Goal: Transaction & Acquisition: Purchase product/service

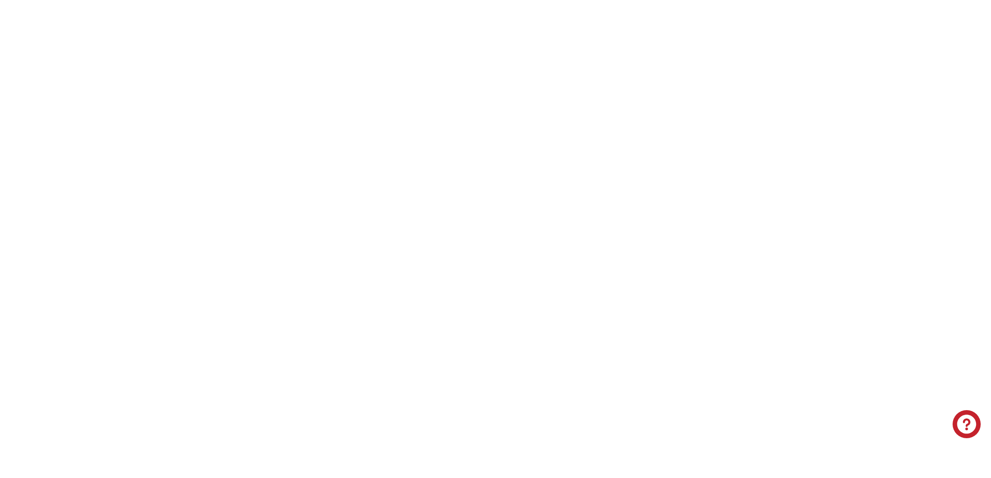
select select "**********"
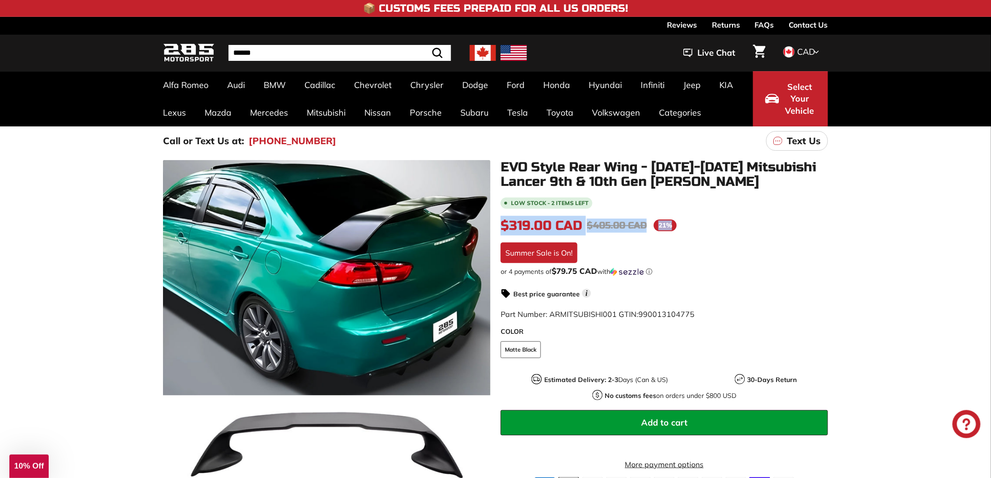
drag, startPoint x: 575, startPoint y: 221, endPoint x: 498, endPoint y: 221, distance: 76.3
click at [498, 221] on div "EVO Style Rear Wing - [DATE]-[DATE] Mitsubishi Lancer 9th & 10th Gen [PERSON_NA…" at bounding box center [659, 325] width 338 height 330
click at [684, 223] on div "$319.00 CAD $319.00 CAD Regular price $405.00 CAD $405.00 CAD Sale price 21% /" at bounding box center [664, 226] width 327 height 20
click at [673, 225] on span "21%" at bounding box center [665, 226] width 23 height 12
drag, startPoint x: 498, startPoint y: 226, endPoint x: 698, endPoint y: 217, distance: 200.2
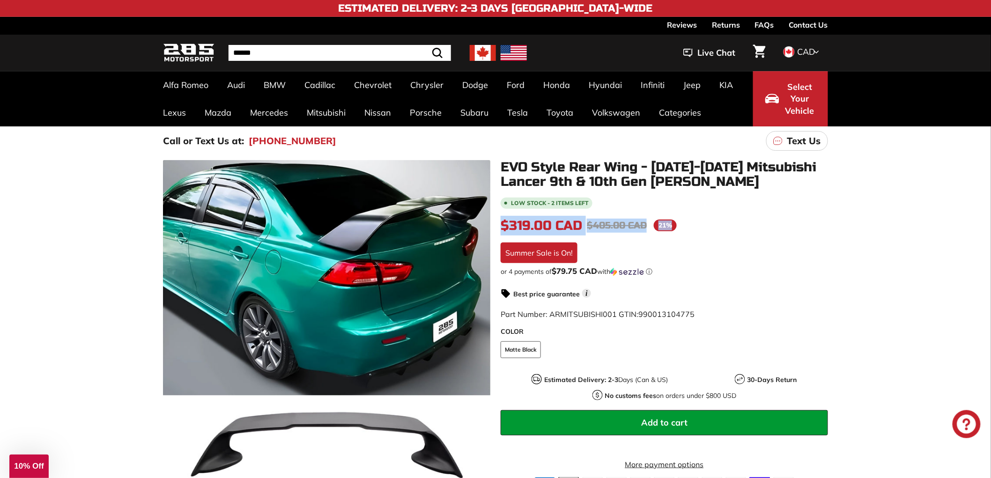
click at [698, 217] on div "EVO Style Rear Wing - [DATE]-[DATE] Mitsubishi Lancer 9th & 10th Gen [PERSON_NA…" at bounding box center [659, 325] width 338 height 330
copy div "$319.00 CAD $319.00 CAD Regular price $405.00 CAD $405.00 CAD Sale price 21%"
click at [673, 235] on div "Low stock - 2 items left $319.00 CAD $319.00 CAD Regular price $405.00 CAD $405…" at bounding box center [664, 343] width 327 height 294
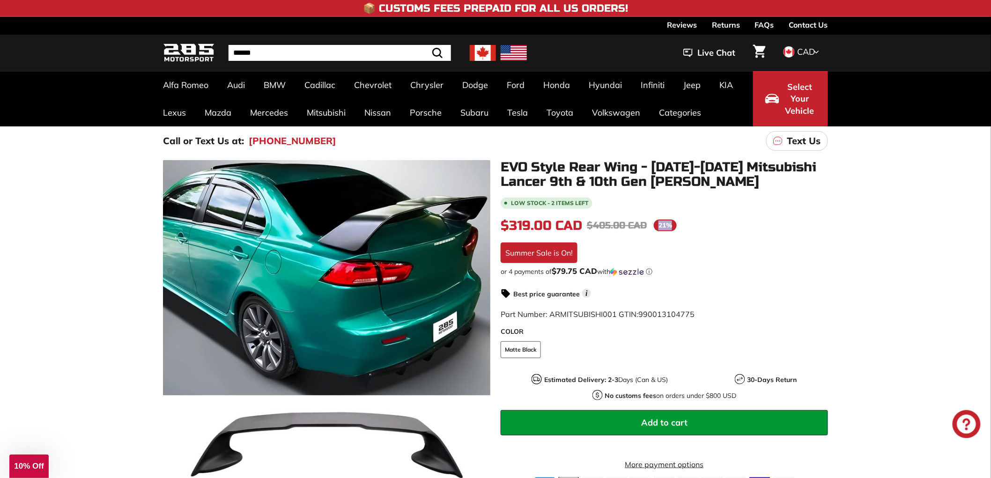
drag, startPoint x: 659, startPoint y: 225, endPoint x: 678, endPoint y: 223, distance: 18.8
click at [678, 223] on div "$319.00 CAD $319.00 CAD Regular price $405.00 CAD $405.00 CAD Sale price 21% /" at bounding box center [664, 226] width 327 height 20
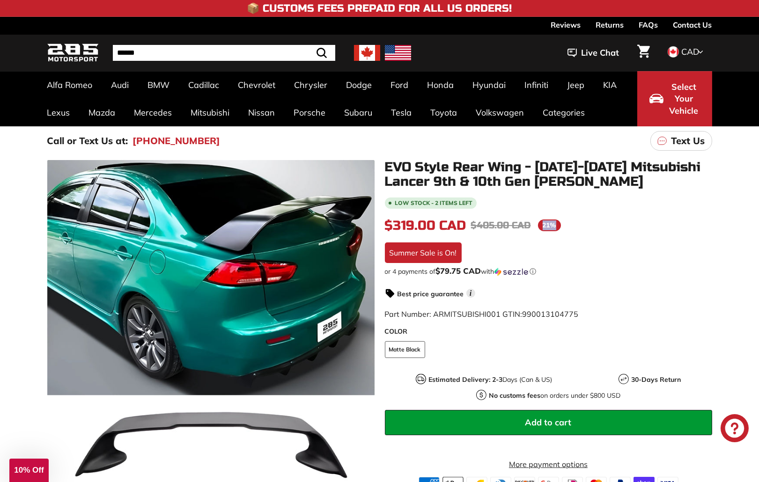
drag, startPoint x: 577, startPoint y: 231, endPoint x: 573, endPoint y: 228, distance: 5.1
click at [577, 230] on div "$319.00 CAD $319.00 CAD Regular price $405.00 CAD $405.00 CAD Sale price 21% /" at bounding box center [548, 226] width 327 height 20
drag, startPoint x: 535, startPoint y: 247, endPoint x: 527, endPoint y: 253, distance: 10.4
click at [532, 249] on div "Low stock - 2 items left $319.00 CAD $319.00 CAD Regular price $405.00 CAD $405…" at bounding box center [548, 343] width 327 height 294
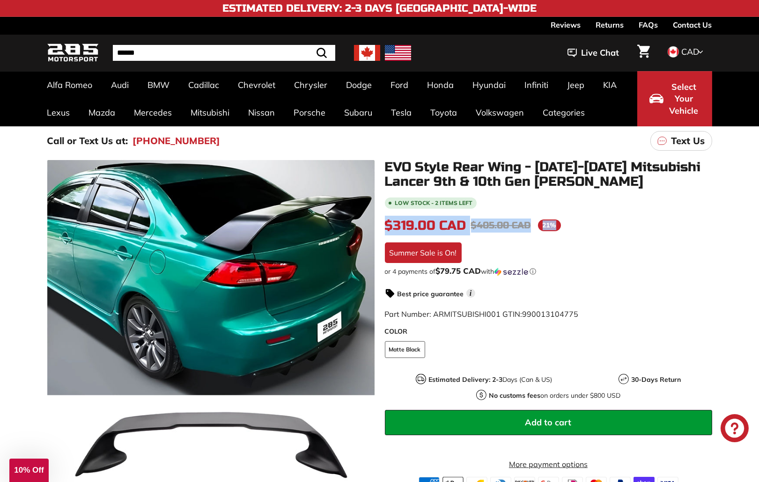
drag, startPoint x: 573, startPoint y: 227, endPoint x: 387, endPoint y: 222, distance: 185.5
click at [387, 222] on div "$319.00 CAD $319.00 CAD Regular price $405.00 CAD $405.00 CAD Sale price 21% /" at bounding box center [548, 226] width 327 height 20
